Goal: Task Accomplishment & Management: Use online tool/utility

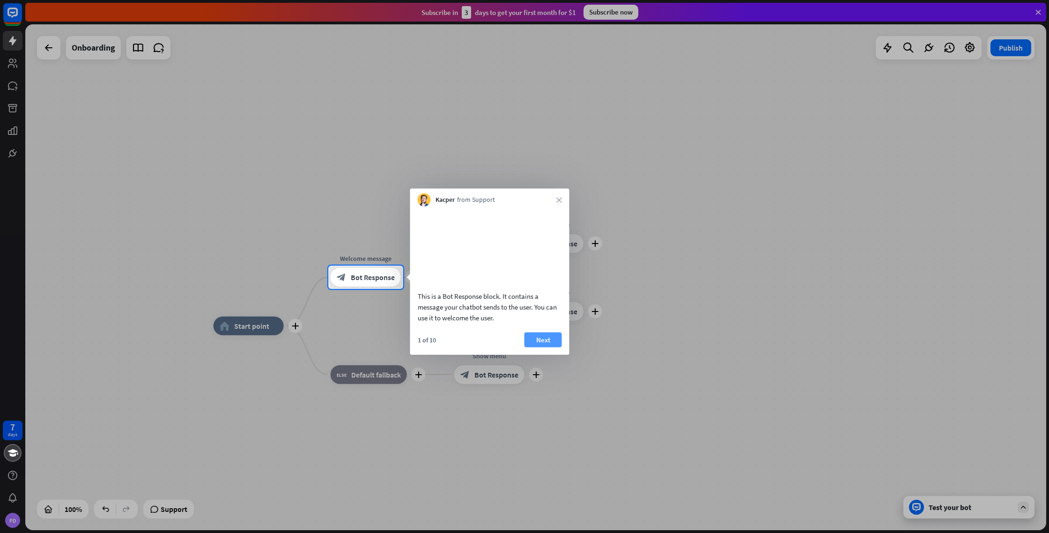
click at [543, 347] on button "Next" at bounding box center [542, 339] width 37 height 15
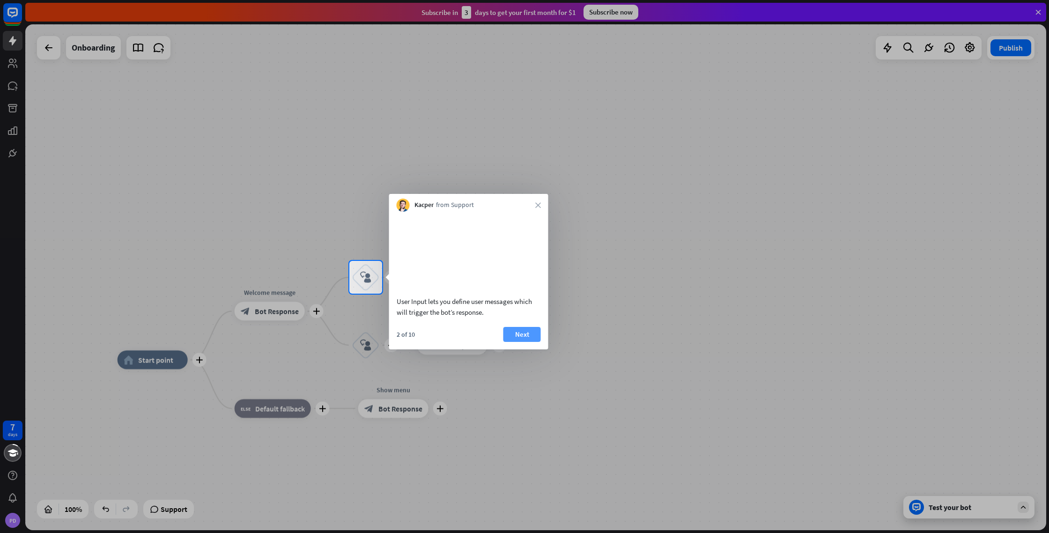
click at [513, 342] on button "Next" at bounding box center [521, 334] width 37 height 15
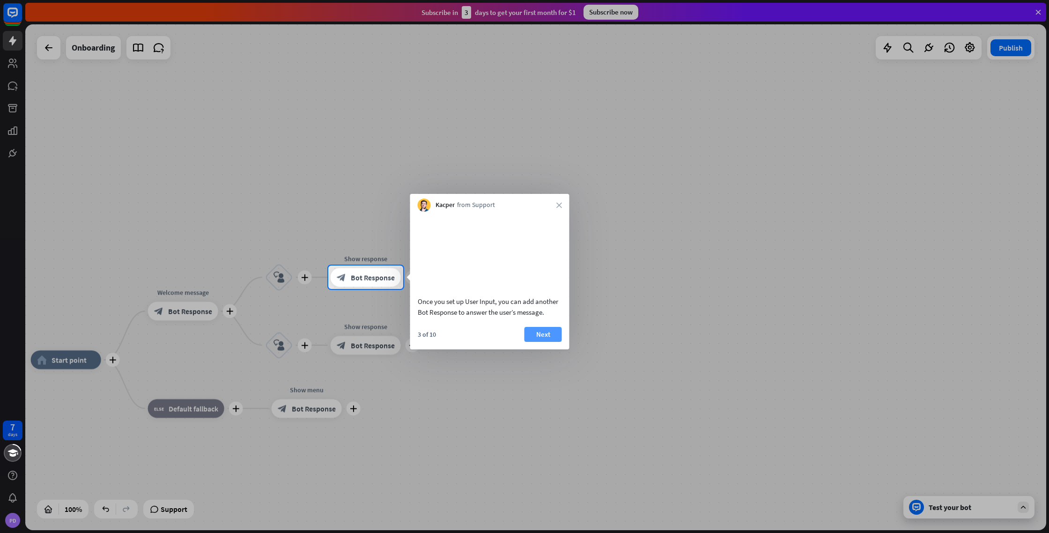
click at [547, 342] on button "Next" at bounding box center [542, 334] width 37 height 15
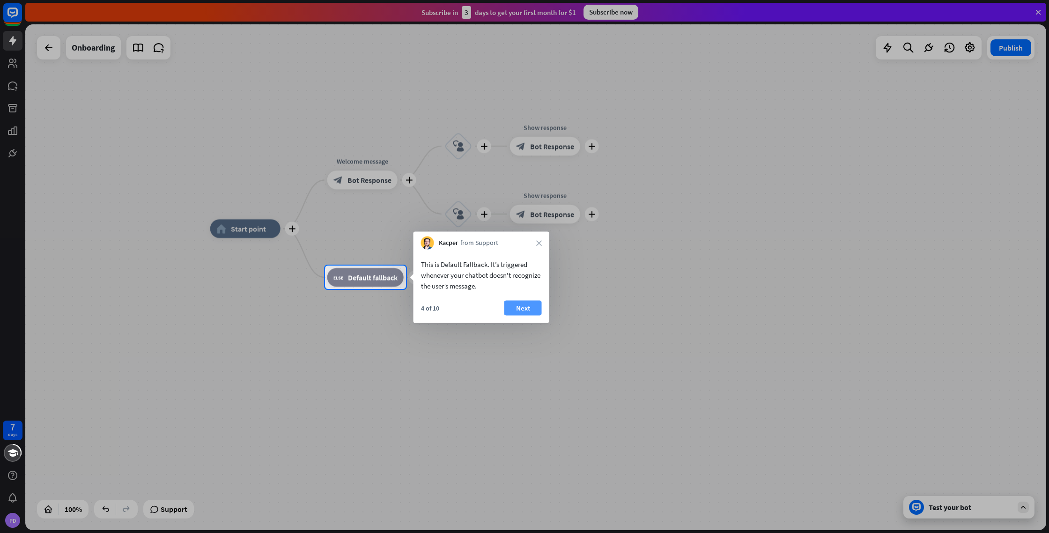
click at [534, 307] on button "Next" at bounding box center [522, 308] width 37 height 15
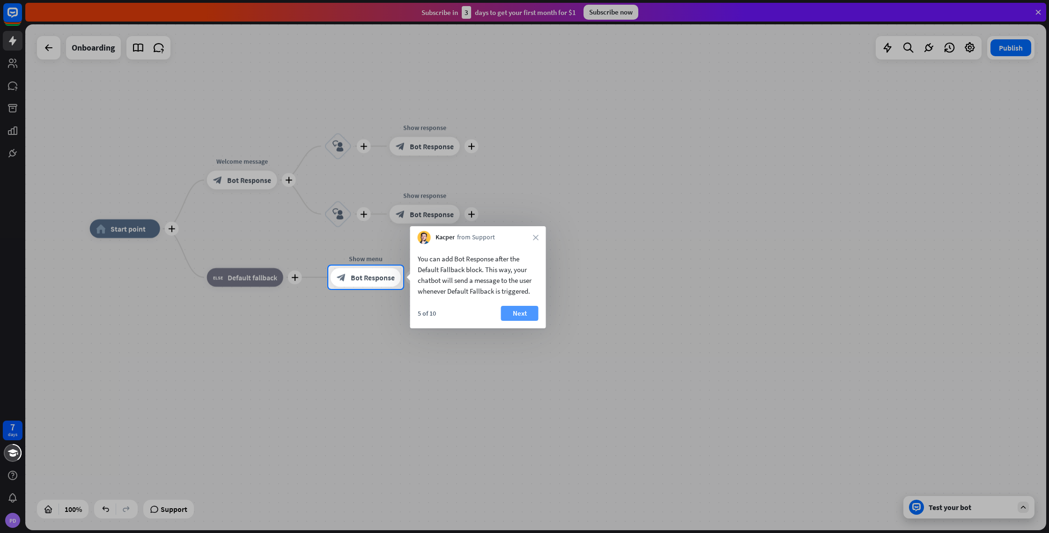
click at [516, 314] on button "Next" at bounding box center [519, 313] width 37 height 15
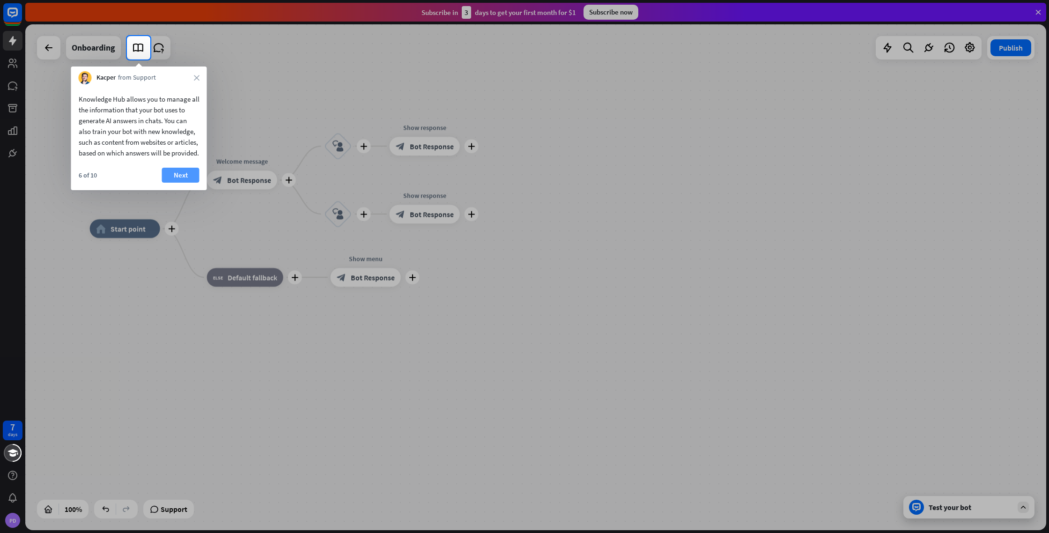
click at [183, 183] on button "Next" at bounding box center [180, 175] width 37 height 15
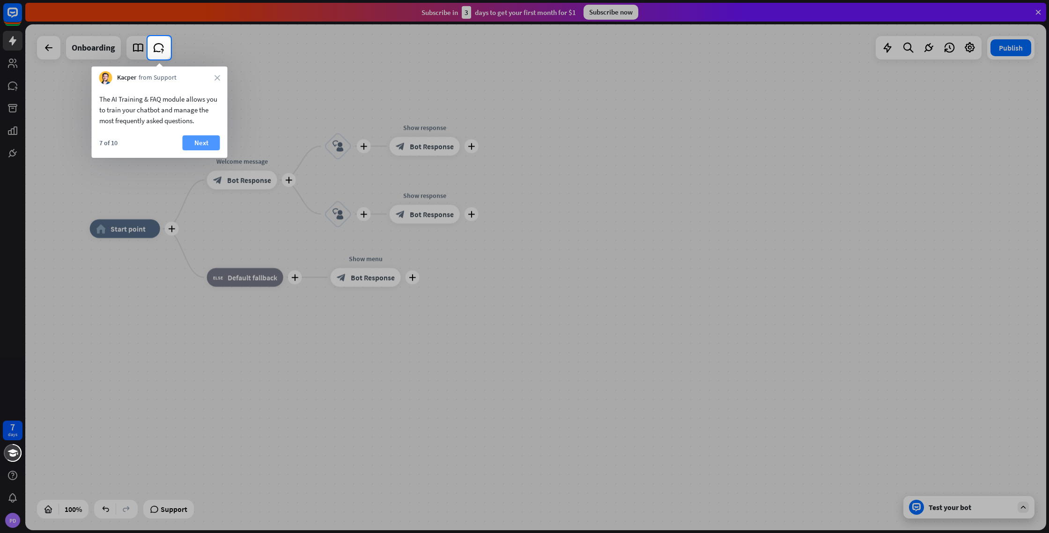
click at [202, 140] on button "Next" at bounding box center [201, 142] width 37 height 15
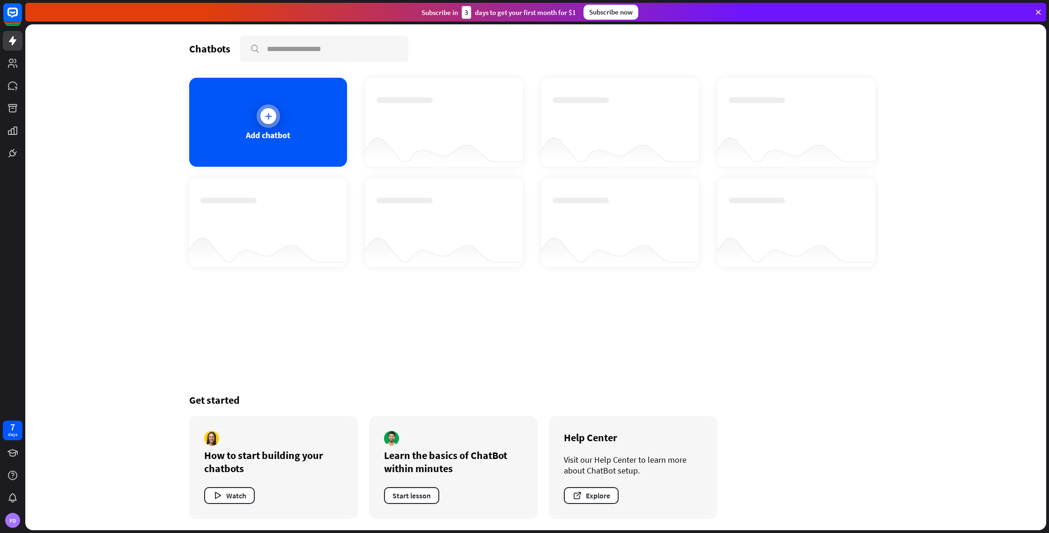
click at [259, 136] on div "Add chatbot" at bounding box center [268, 135] width 44 height 11
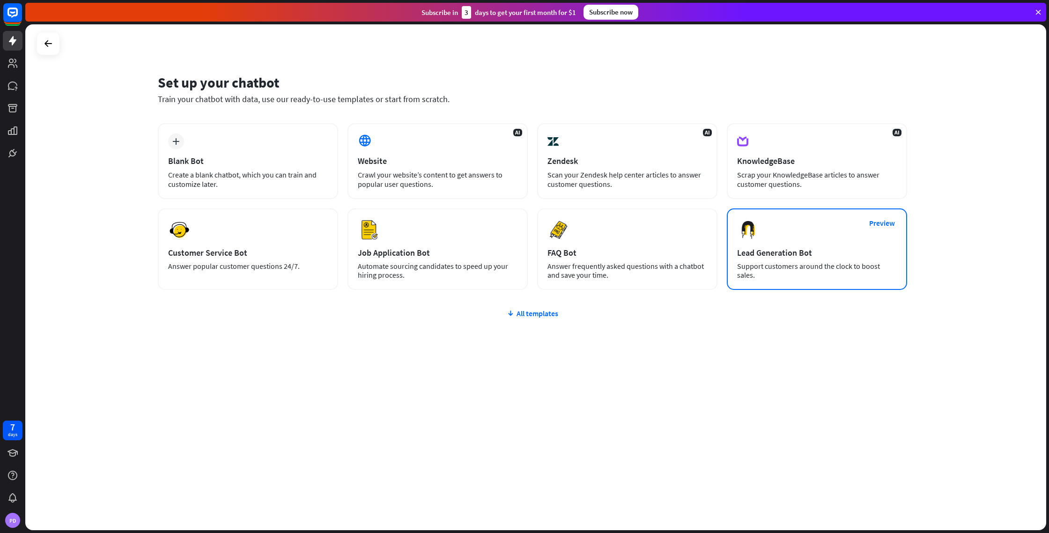
click at [758, 253] on div "Lead Generation Bot" at bounding box center [817, 252] width 160 height 11
